Goal: Information Seeking & Learning: Learn about a topic

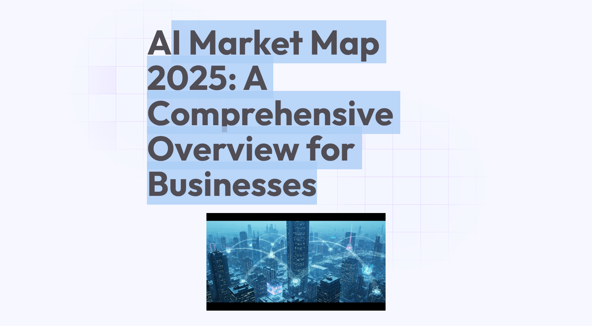
click at [405, 186] on h1 "AI Market Map 2025: A Comprehensive Overview for Businesses" at bounding box center [296, 112] width 298 height 177
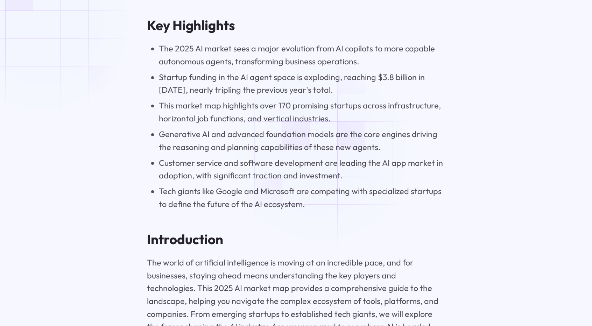
scroll to position [734, 0]
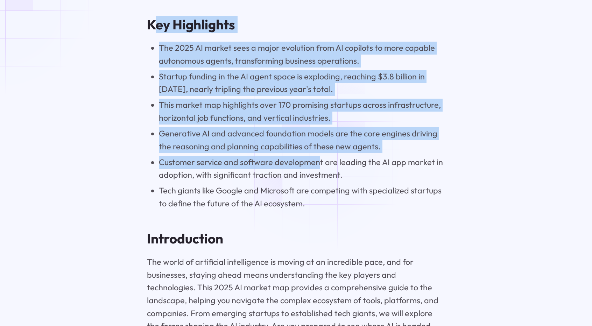
drag, startPoint x: 155, startPoint y: 33, endPoint x: 322, endPoint y: 161, distance: 210.9
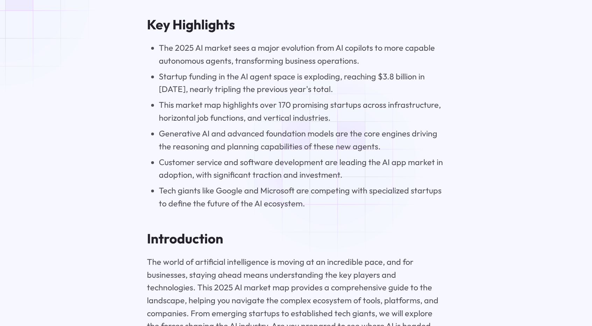
click at [334, 163] on li "Customer service and software development are leading the AI app market in adop…" at bounding box center [302, 169] width 286 height 26
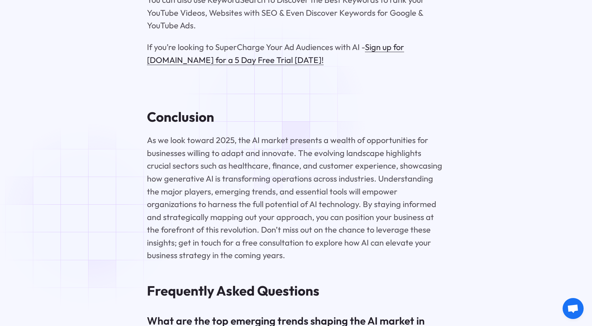
scroll to position [9229, 0]
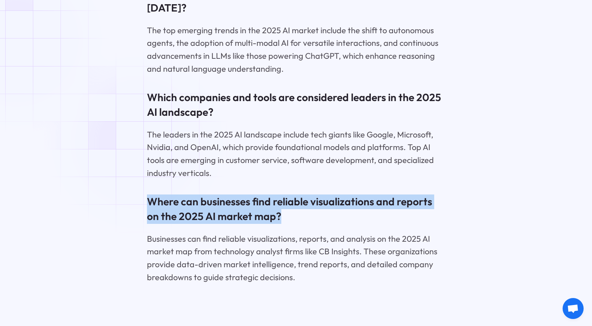
drag, startPoint x: 169, startPoint y: 149, endPoint x: 293, endPoint y: 168, distance: 125.2
click at [292, 194] on h3 "Where can businesses find reliable visualizations and reports on the 2025 AI ma…" at bounding box center [296, 208] width 298 height 29
click at [325, 194] on h3 "Where can businesses find reliable visualizations and reports on the 2025 AI ma…" at bounding box center [296, 208] width 298 height 29
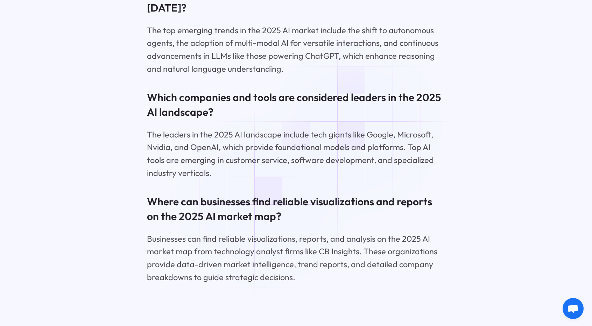
scroll to position [9264, 0]
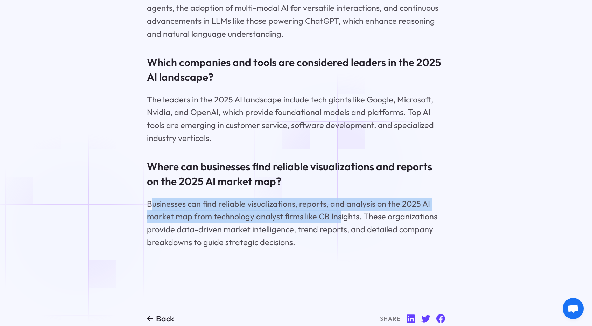
drag, startPoint x: 152, startPoint y: 147, endPoint x: 340, endPoint y: 168, distance: 188.6
click at [340, 198] on p "Businesses can find reliable visualizations, reports, and analysis on the 2025 …" at bounding box center [296, 223] width 298 height 51
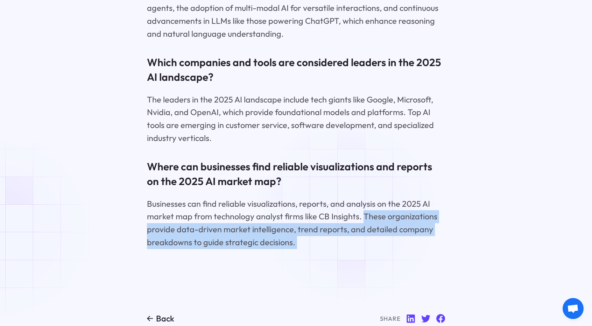
drag, startPoint x: 395, startPoint y: 175, endPoint x: 280, endPoint y: 209, distance: 120.2
click at [289, 258] on p "‍" at bounding box center [296, 264] width 298 height 13
